Goal: Find specific page/section: Find specific page/section

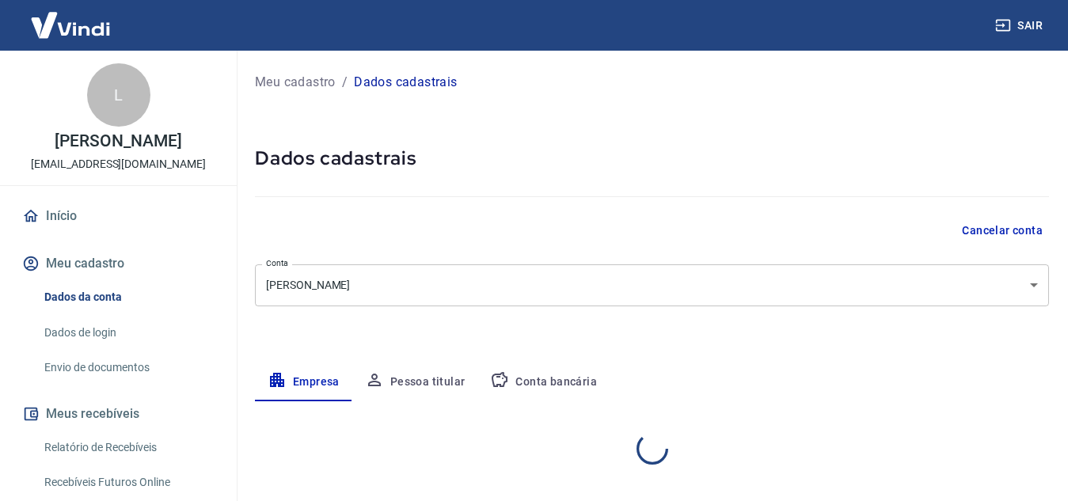
select select "MG"
select select "business"
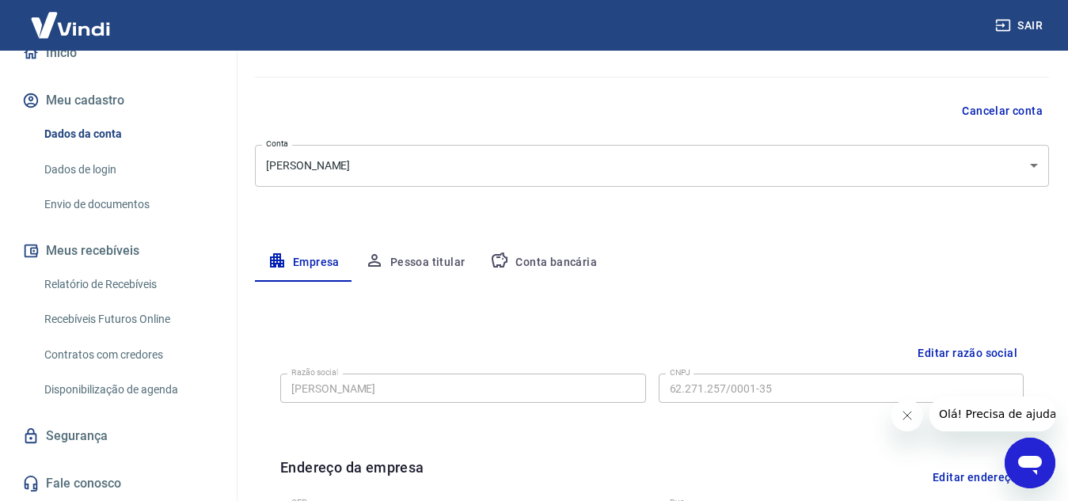
scroll to position [147, 0]
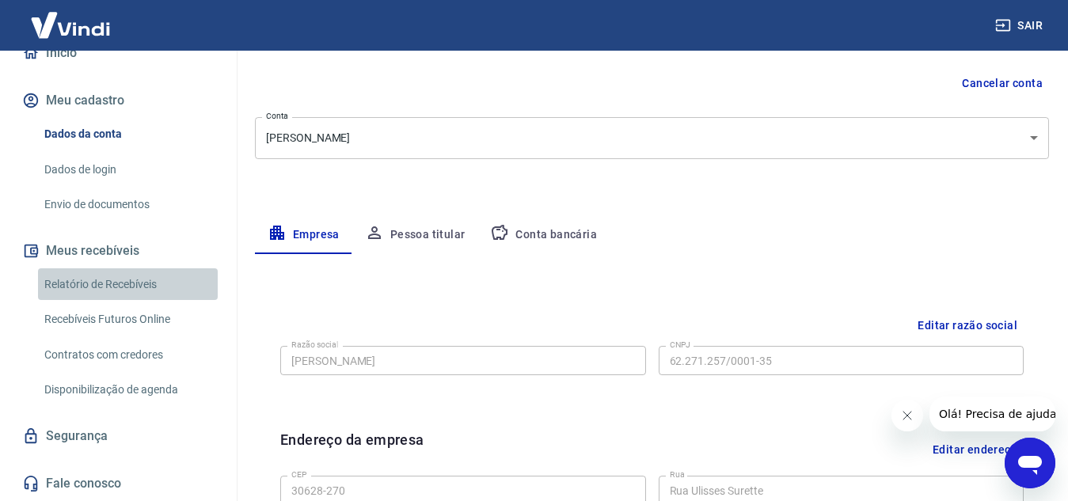
click at [130, 290] on link "Relatório de Recebíveis" at bounding box center [128, 284] width 180 height 32
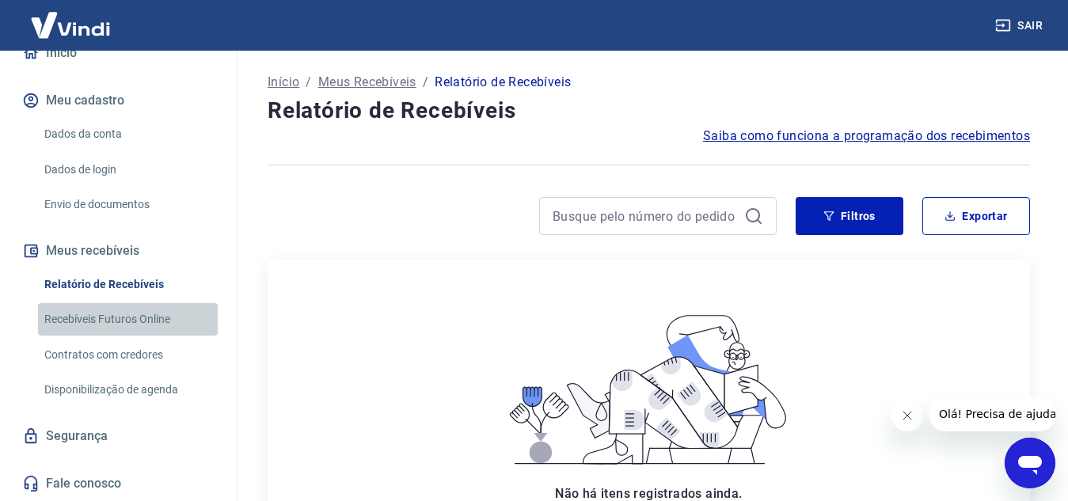
click at [133, 321] on link "Recebíveis Futuros Online" at bounding box center [128, 319] width 180 height 32
